Goal: Information Seeking & Learning: Find specific fact

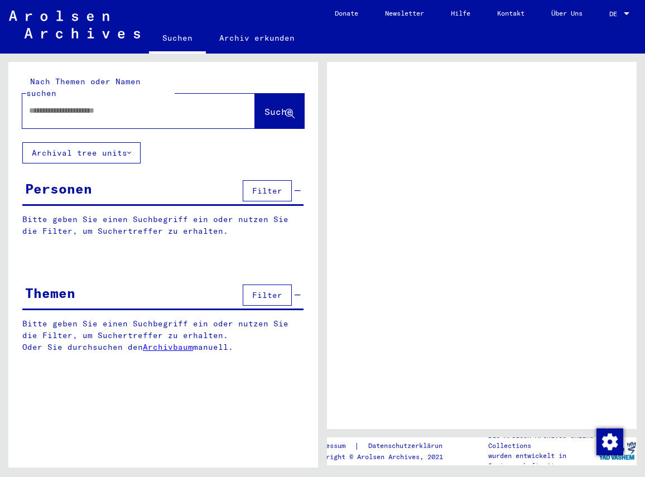
click at [106, 105] on input "text" at bounding box center [128, 111] width 199 height 12
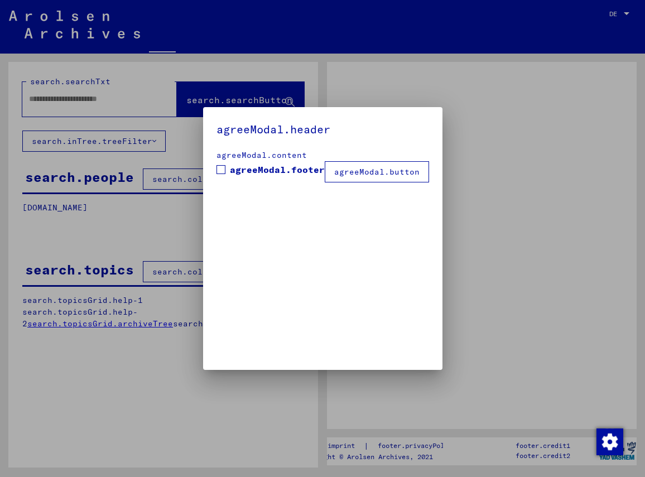
click at [226, 168] on span at bounding box center [221, 169] width 9 height 9
drag, startPoint x: 492, startPoint y: 166, endPoint x: 482, endPoint y: 165, distance: 10.1
click at [491, 166] on div at bounding box center [322, 238] width 645 height 477
click at [366, 170] on button "agreeModal.button" at bounding box center [377, 171] width 104 height 21
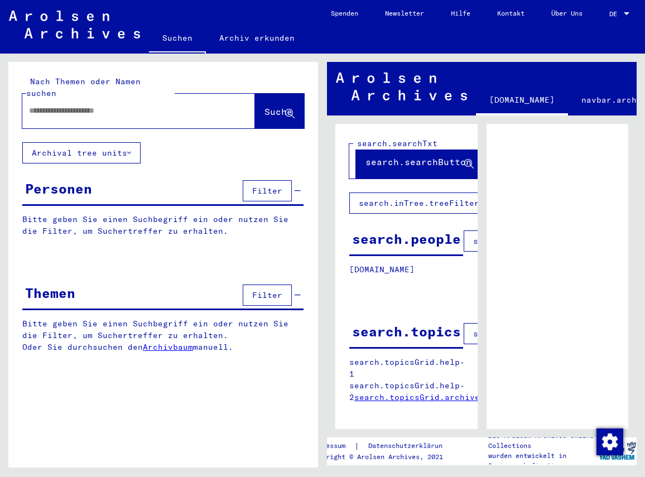
click at [54, 105] on input "text" at bounding box center [128, 111] width 199 height 12
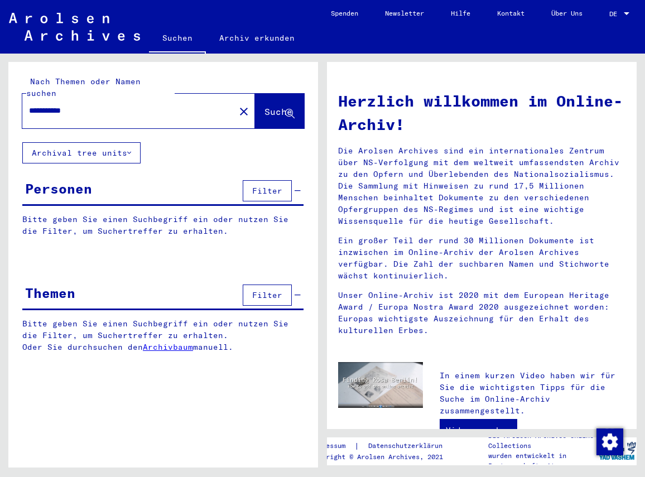
type input "**********"
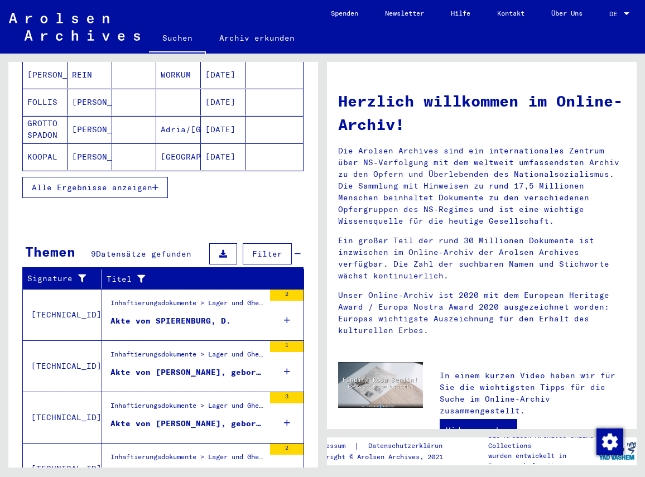
scroll to position [308, 0]
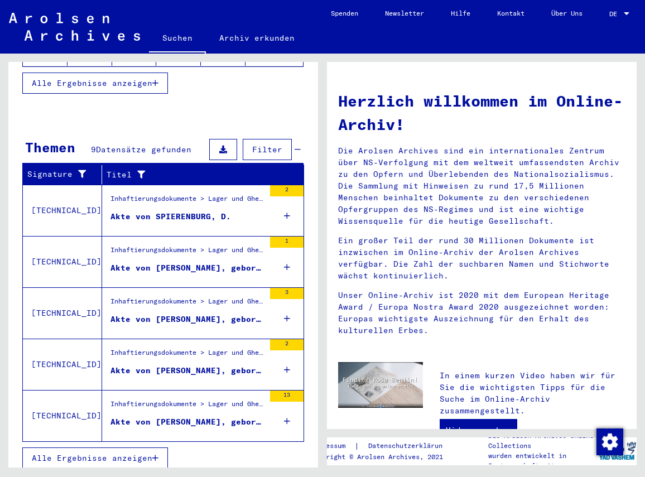
click at [212, 416] on div "Akte von [PERSON_NAME], geboren am [DEMOGRAPHIC_DATA]" at bounding box center [188, 422] width 154 height 12
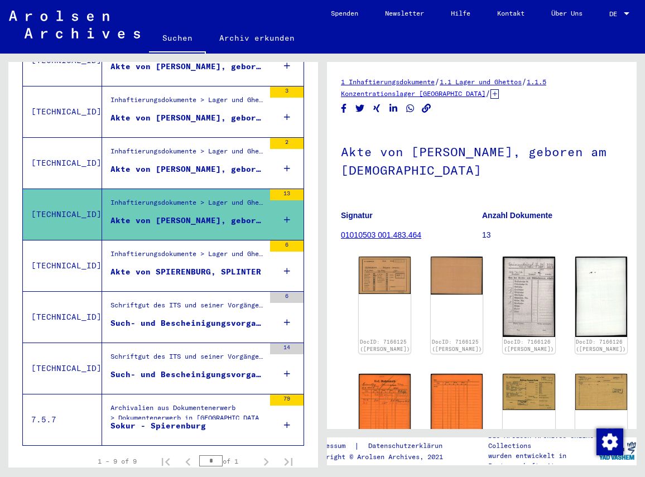
click at [179, 318] on div "Such- und Bescheinigungsvorgang Nr. 1.276.573 für [PERSON_NAME] geboren [DEMOGR…" at bounding box center [188, 324] width 154 height 12
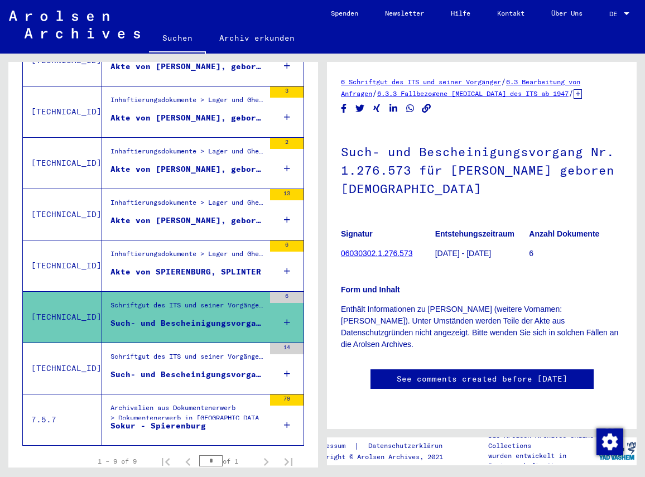
click at [178, 369] on div "Such- und Bescheinigungsvorgang Nr. 215.611 für [PERSON_NAME]" at bounding box center [188, 375] width 154 height 12
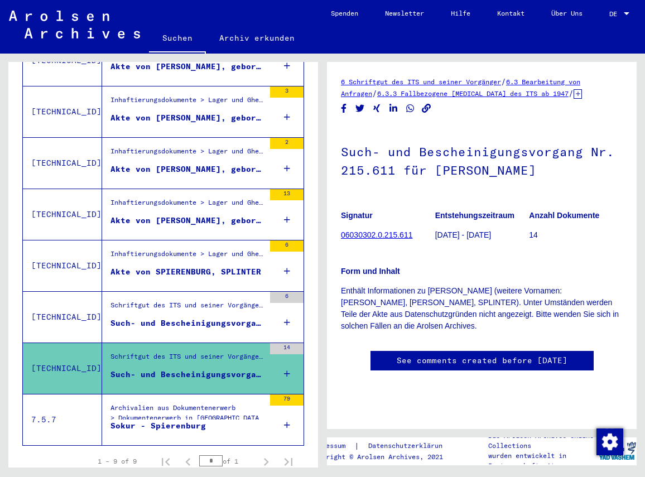
click at [160, 420] on div "Sokur - Spierenburg" at bounding box center [158, 426] width 95 height 12
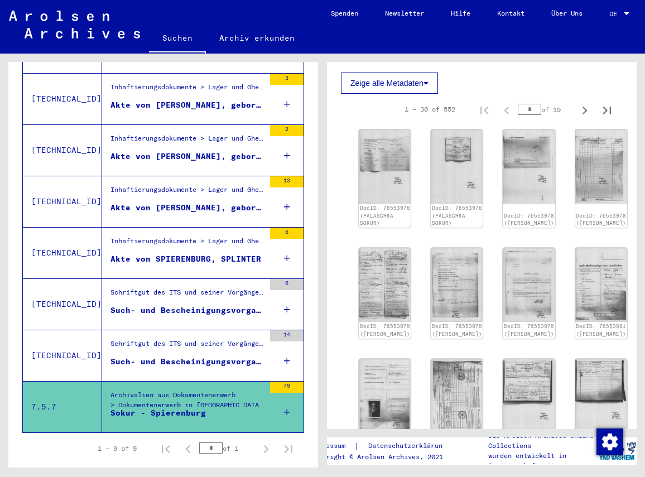
scroll to position [343, 0]
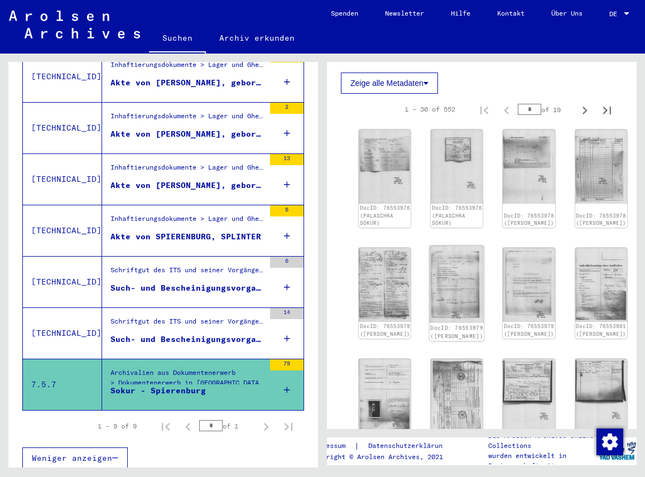
click at [438, 265] on img at bounding box center [457, 285] width 55 height 78
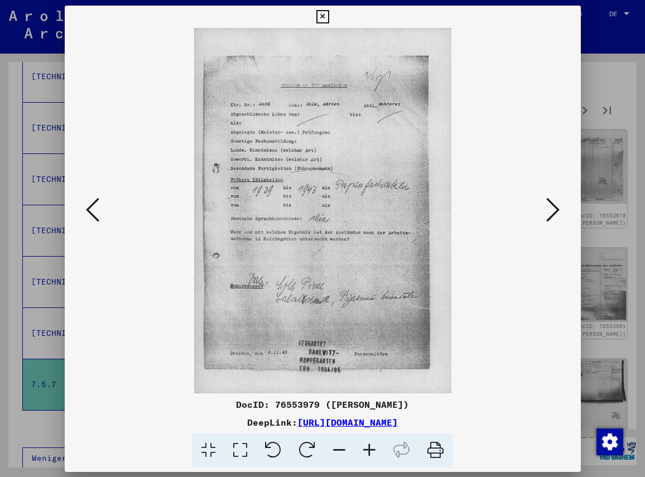
click at [438, 265] on img at bounding box center [323, 211] width 441 height 366
click at [550, 209] on icon at bounding box center [552, 210] width 13 height 27
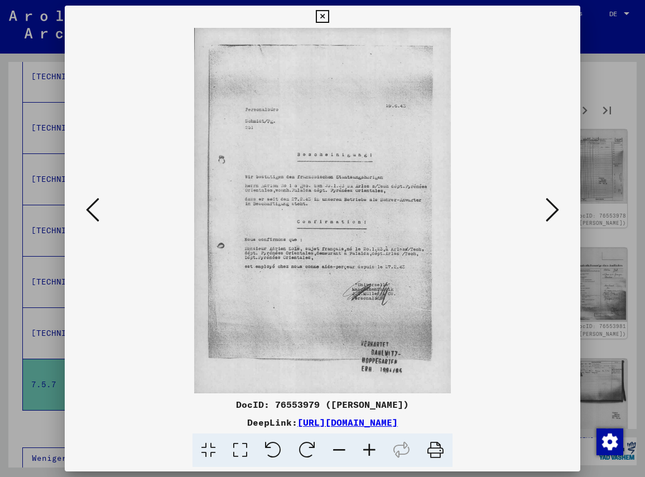
click at [547, 210] on icon at bounding box center [552, 210] width 13 height 27
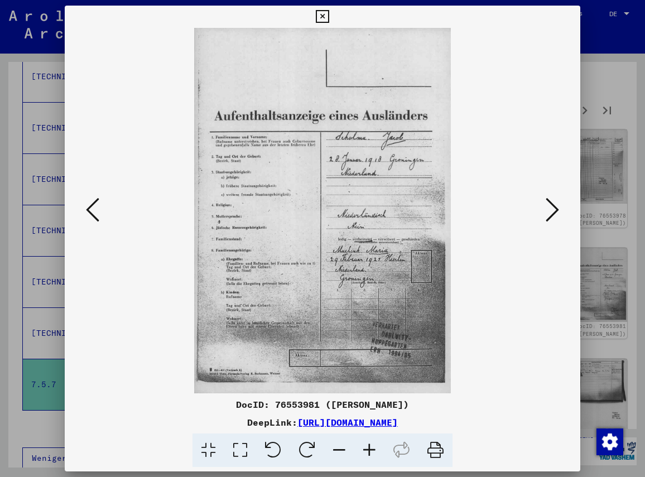
click at [547, 210] on icon at bounding box center [552, 210] width 13 height 27
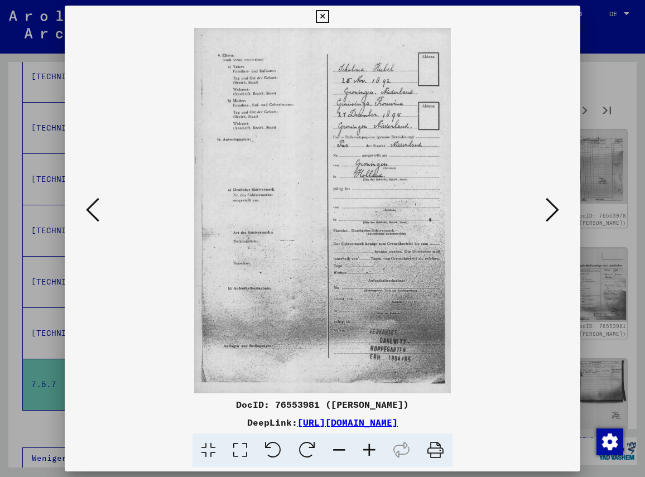
click at [546, 210] on icon at bounding box center [552, 210] width 13 height 27
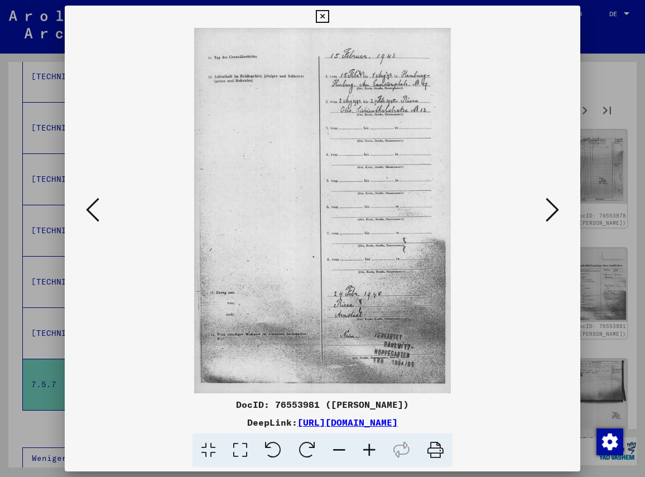
click at [329, 18] on icon at bounding box center [322, 16] width 13 height 13
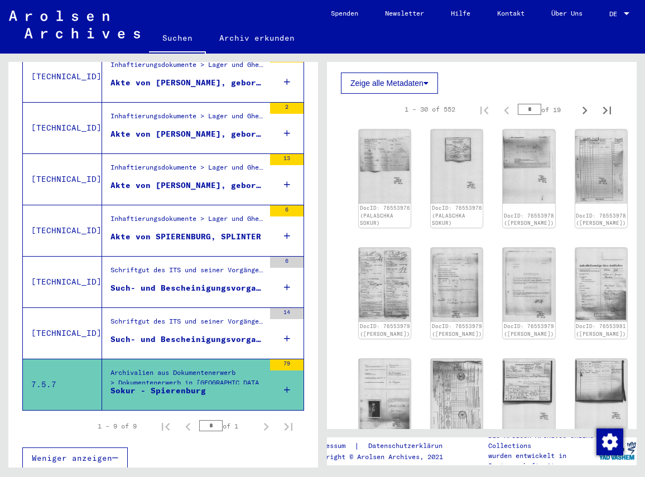
click at [233, 421] on div "* of 1" at bounding box center [227, 426] width 56 height 11
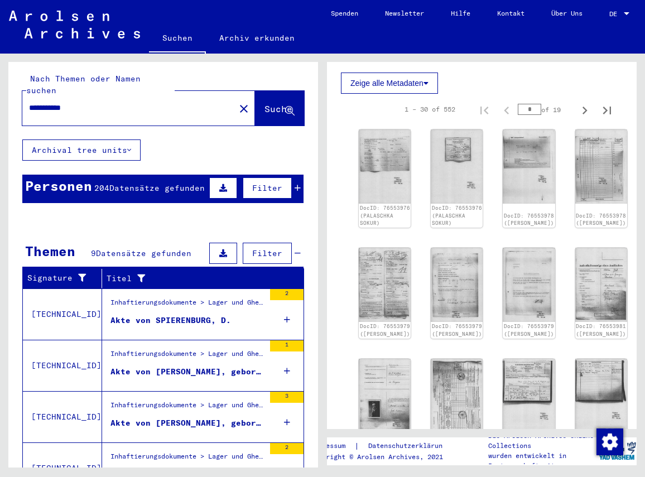
scroll to position [0, 0]
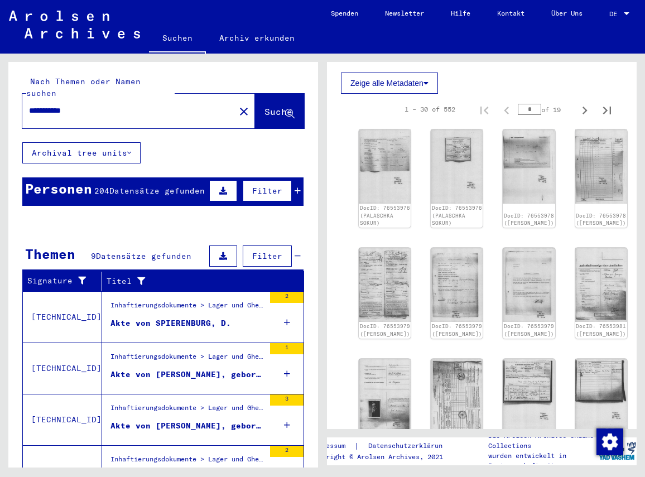
click at [150, 308] on div "Inhaftierungsdokumente > Lager und Ghettos > Polizeiliches Durchgangslager [GEO…" at bounding box center [188, 308] width 154 height 16
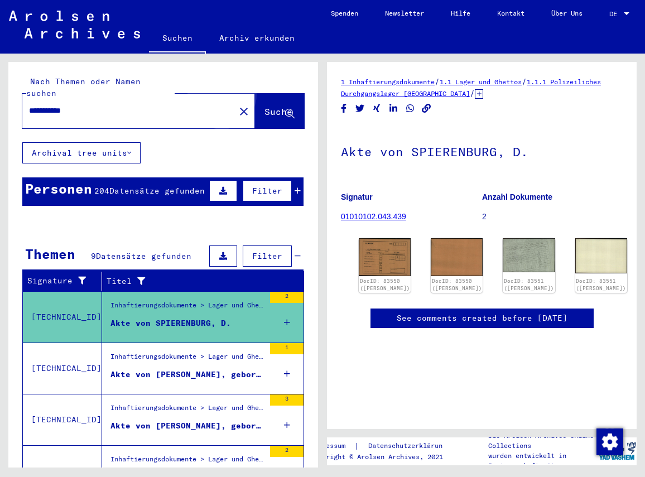
click at [265, 106] on span "Suche" at bounding box center [279, 111] width 28 height 11
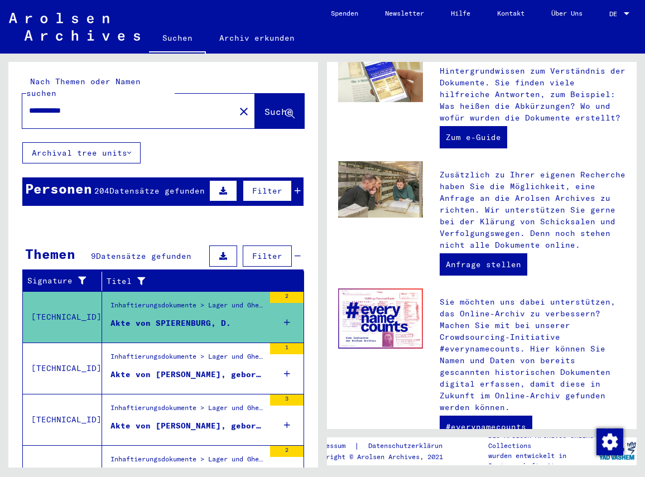
scroll to position [471, 0]
